Goal: Book appointment/travel/reservation

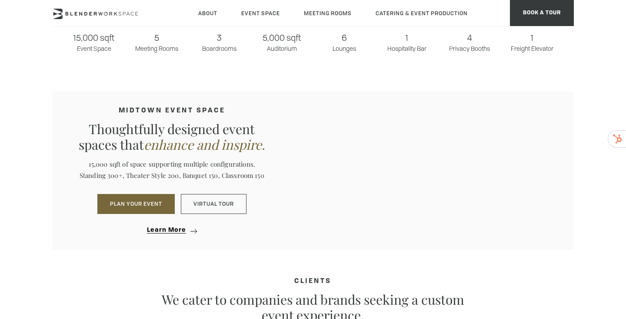
scroll to position [749, 0]
click at [550, 18] on span "BOOK A TOUR" at bounding box center [542, 13] width 64 height 26
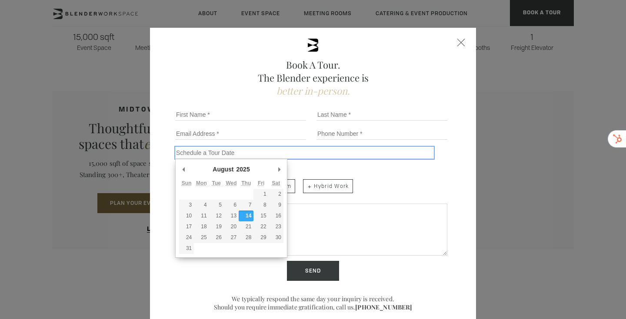
click at [232, 157] on input "Schedule a Tour" at bounding box center [304, 153] width 258 height 12
click at [437, 179] on ul "Event Space Meeting Room Hybrid Work" at bounding box center [311, 186] width 272 height 21
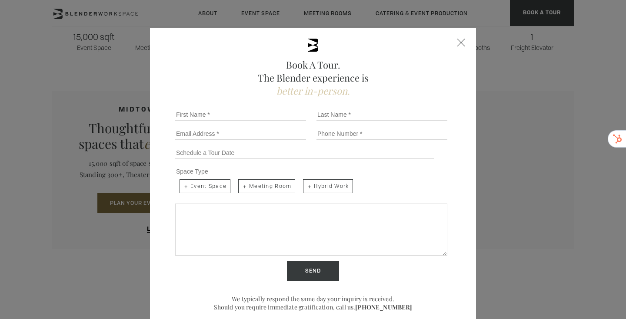
click at [214, 186] on span "Event Space" at bounding box center [204, 186] width 51 height 14
click at [182, 182] on input "Event Space" at bounding box center [179, 179] width 6 height 6
click at [235, 210] on textarea "Share more details below..." at bounding box center [311, 230] width 272 height 52
click at [461, 41] on div "Close form" at bounding box center [461, 43] width 8 height 8
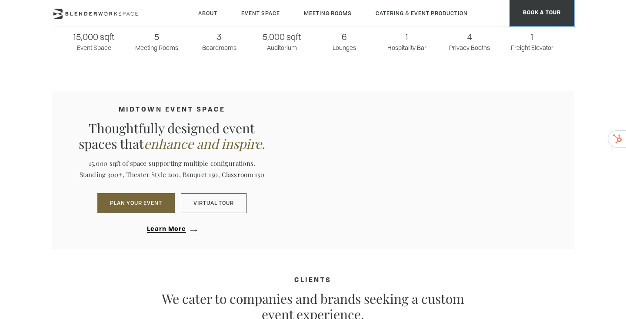
click at [535, 19] on span "BOOK A TOUR" at bounding box center [542, 13] width 64 height 26
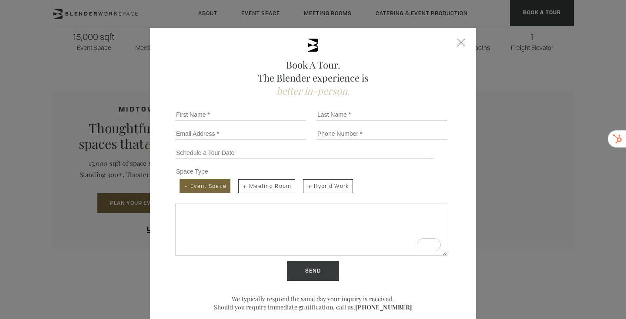
click at [212, 183] on span "Event Space" at bounding box center [204, 186] width 51 height 14
click at [182, 182] on input "Event Space" at bounding box center [179, 179] width 6 height 6
checkbox input "false"
click at [460, 44] on div "Close form" at bounding box center [461, 43] width 8 height 8
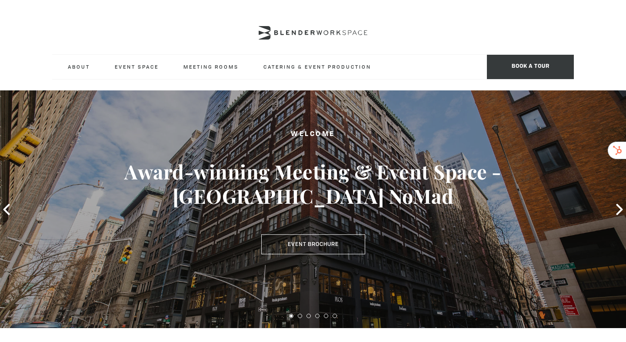
scroll to position [0, 0]
